Goal: Use online tool/utility: Utilize a website feature to perform a specific function

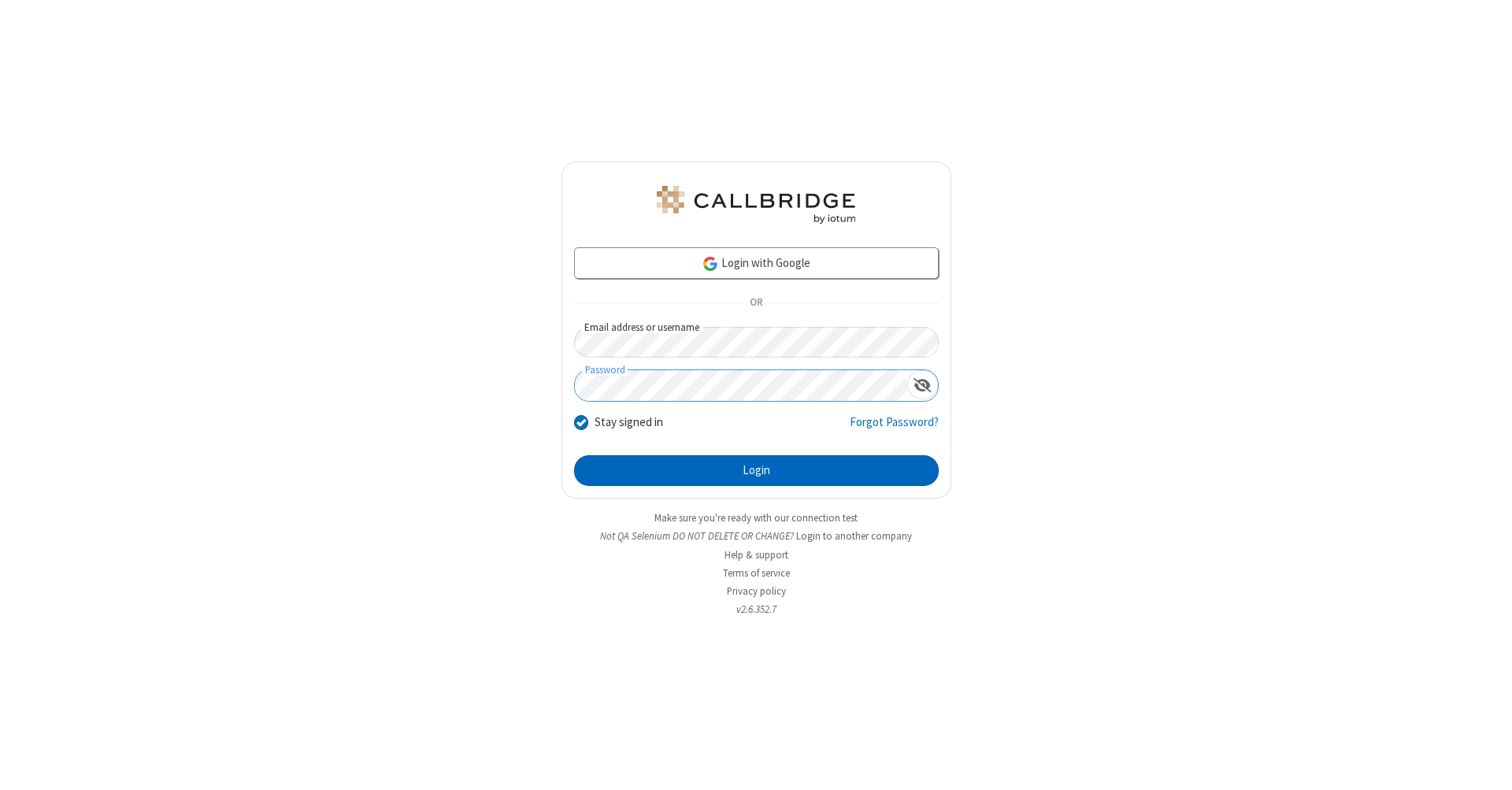
click at [756, 471] on button "Login" at bounding box center [757, 471] width 365 height 31
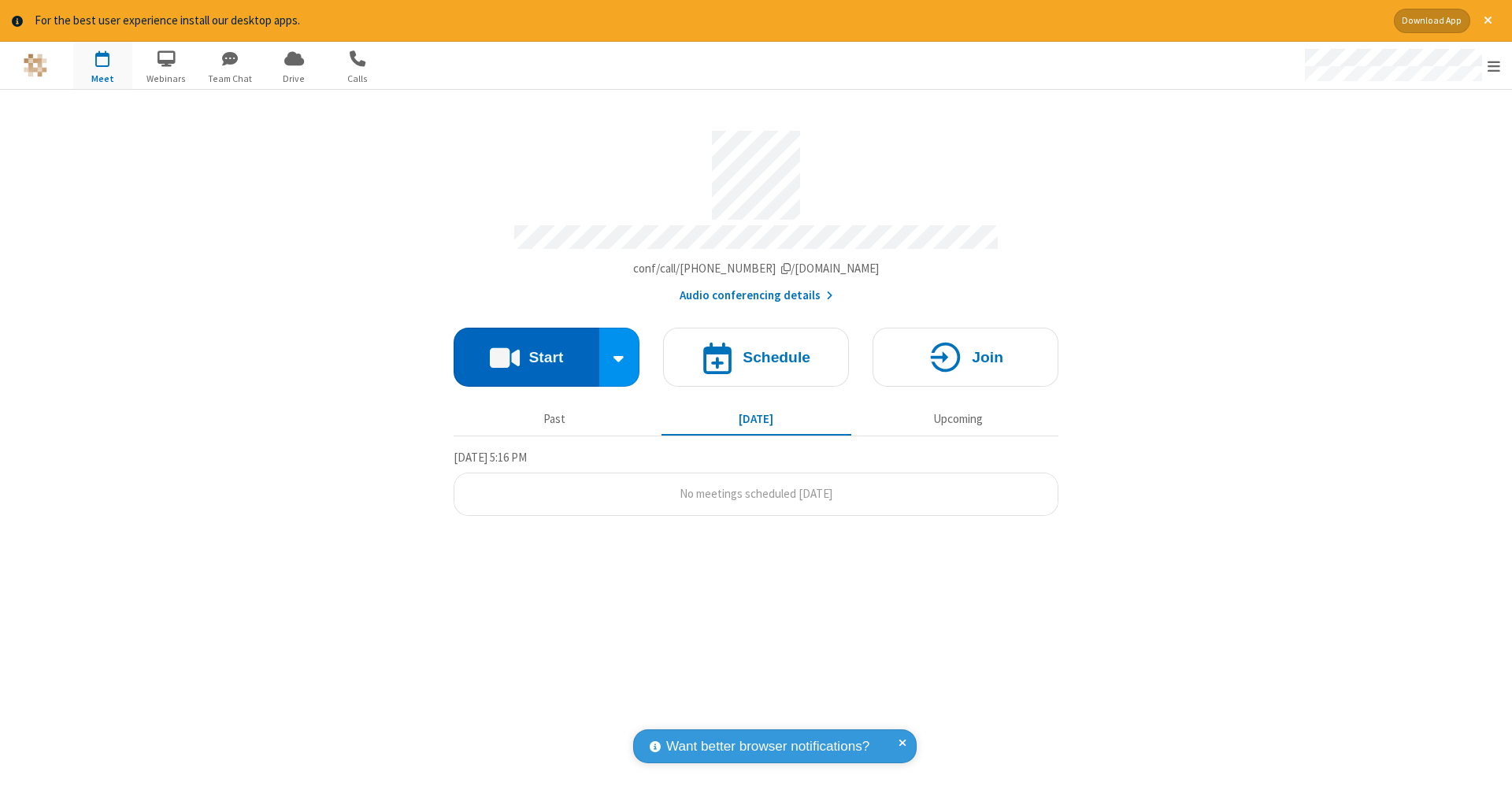
click at [526, 349] on button "Start" at bounding box center [526, 357] width 146 height 59
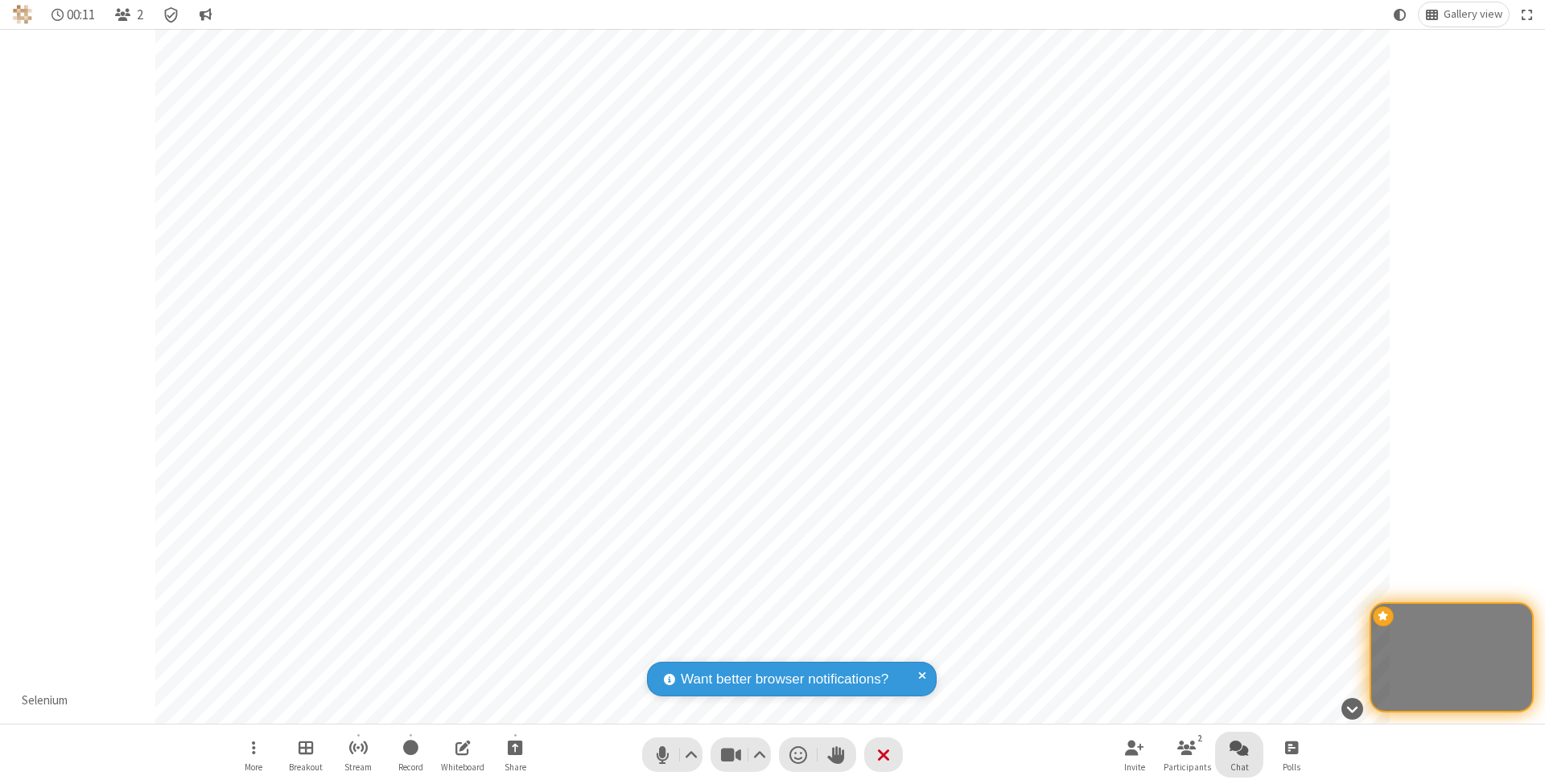
click at [1239, 747] on span "Open chat" at bounding box center [1239, 747] width 19 height 20
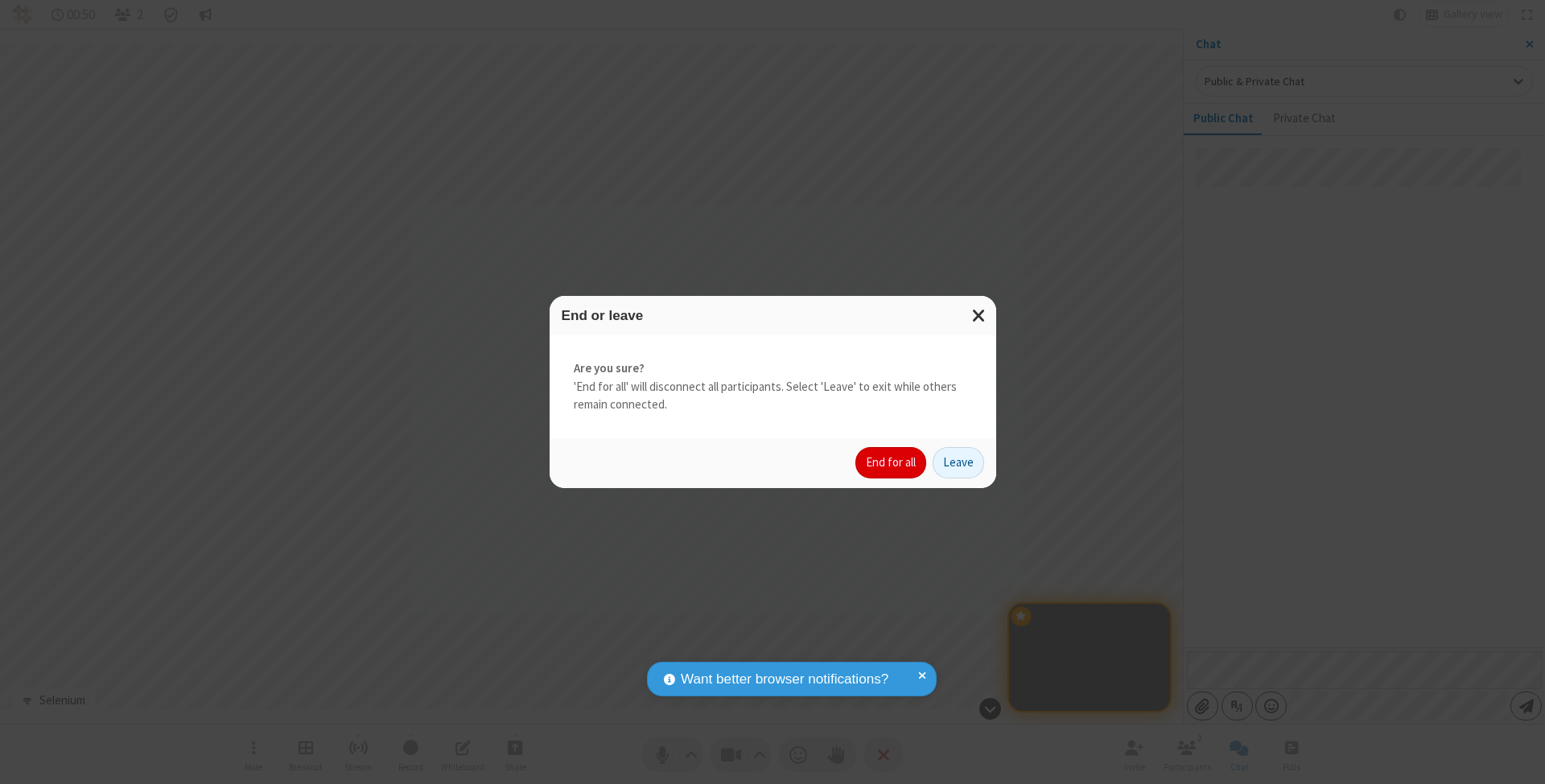
click at [891, 461] on button "End for all" at bounding box center [890, 462] width 70 height 32
